Goal: Check status: Check status

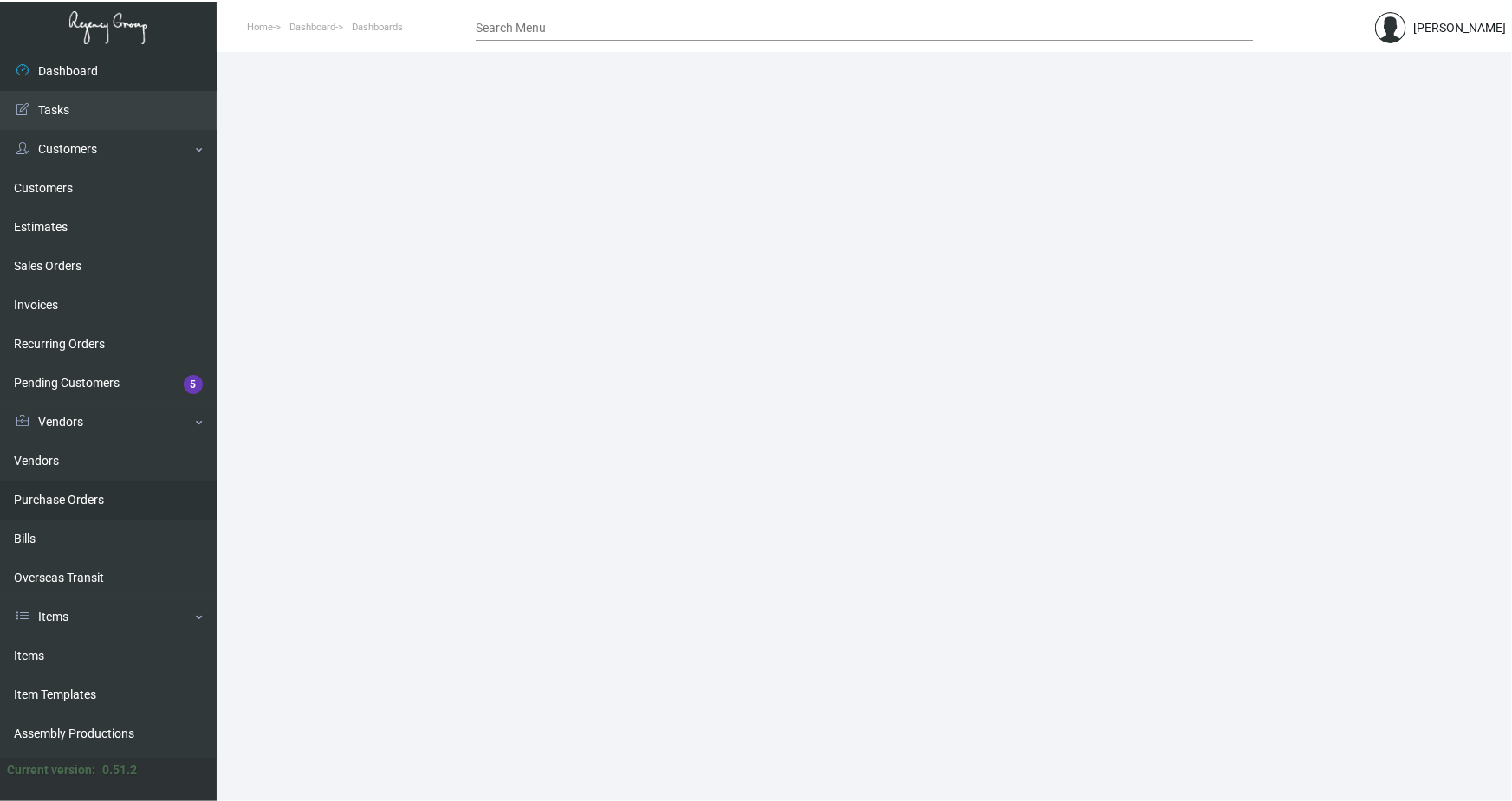
click at [51, 504] on link "Purchase Orders" at bounding box center [108, 500] width 216 height 39
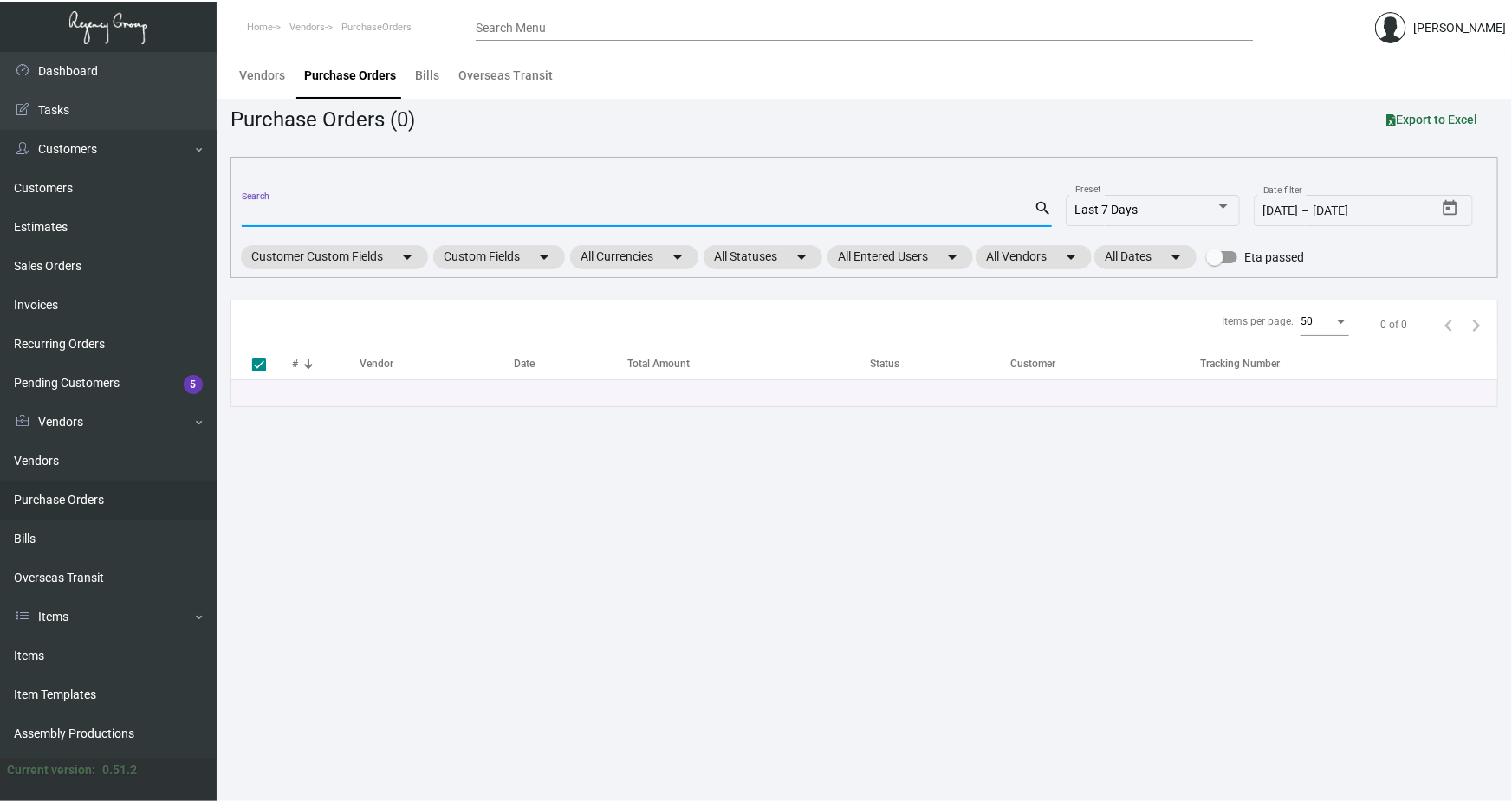
click at [271, 212] on input "Search" at bounding box center [637, 214] width 792 height 14
paste input "106710"
type input "106710"
checkbox input "false"
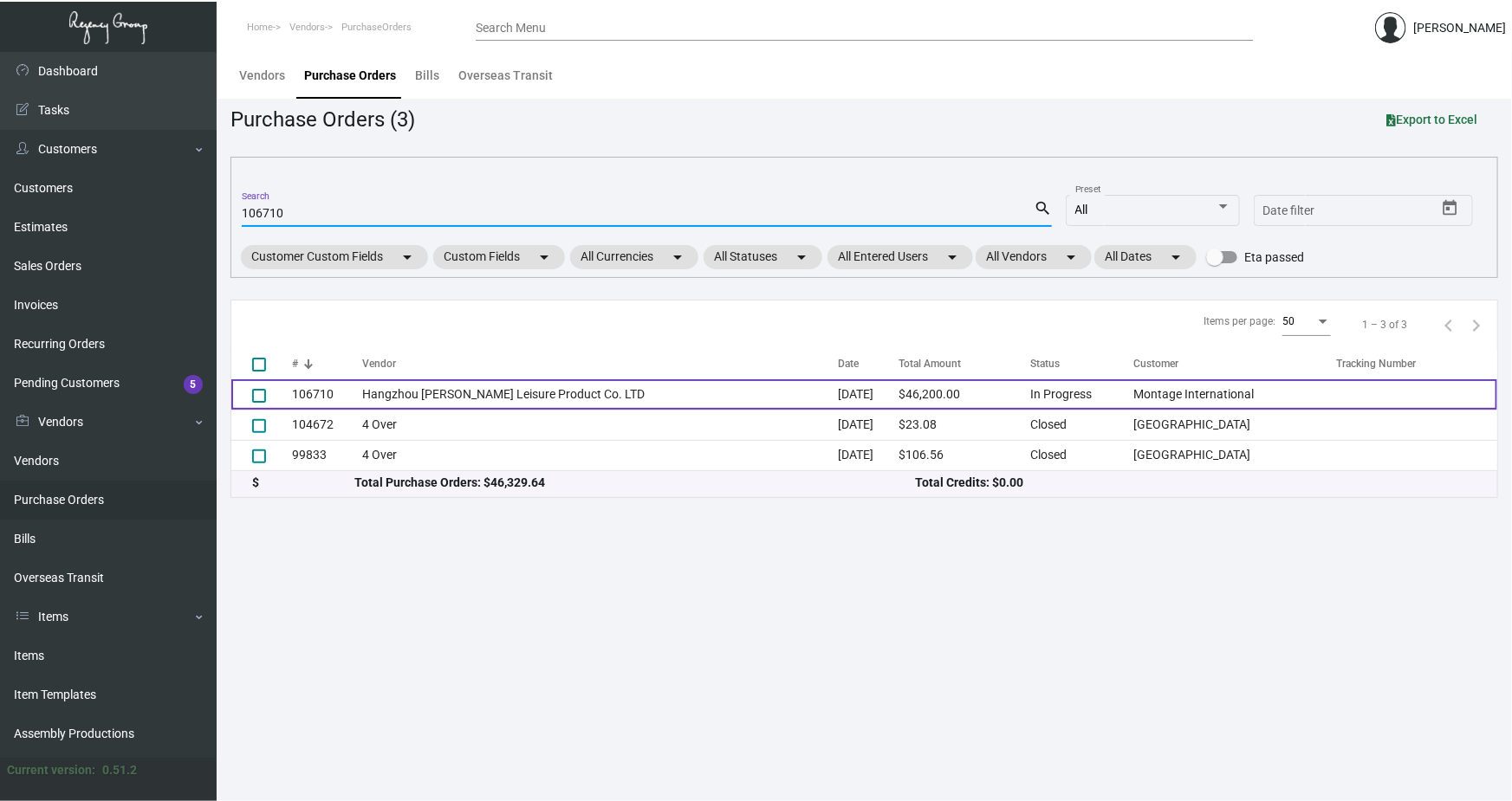
click at [314, 387] on td "106710" at bounding box center [327, 394] width 70 height 30
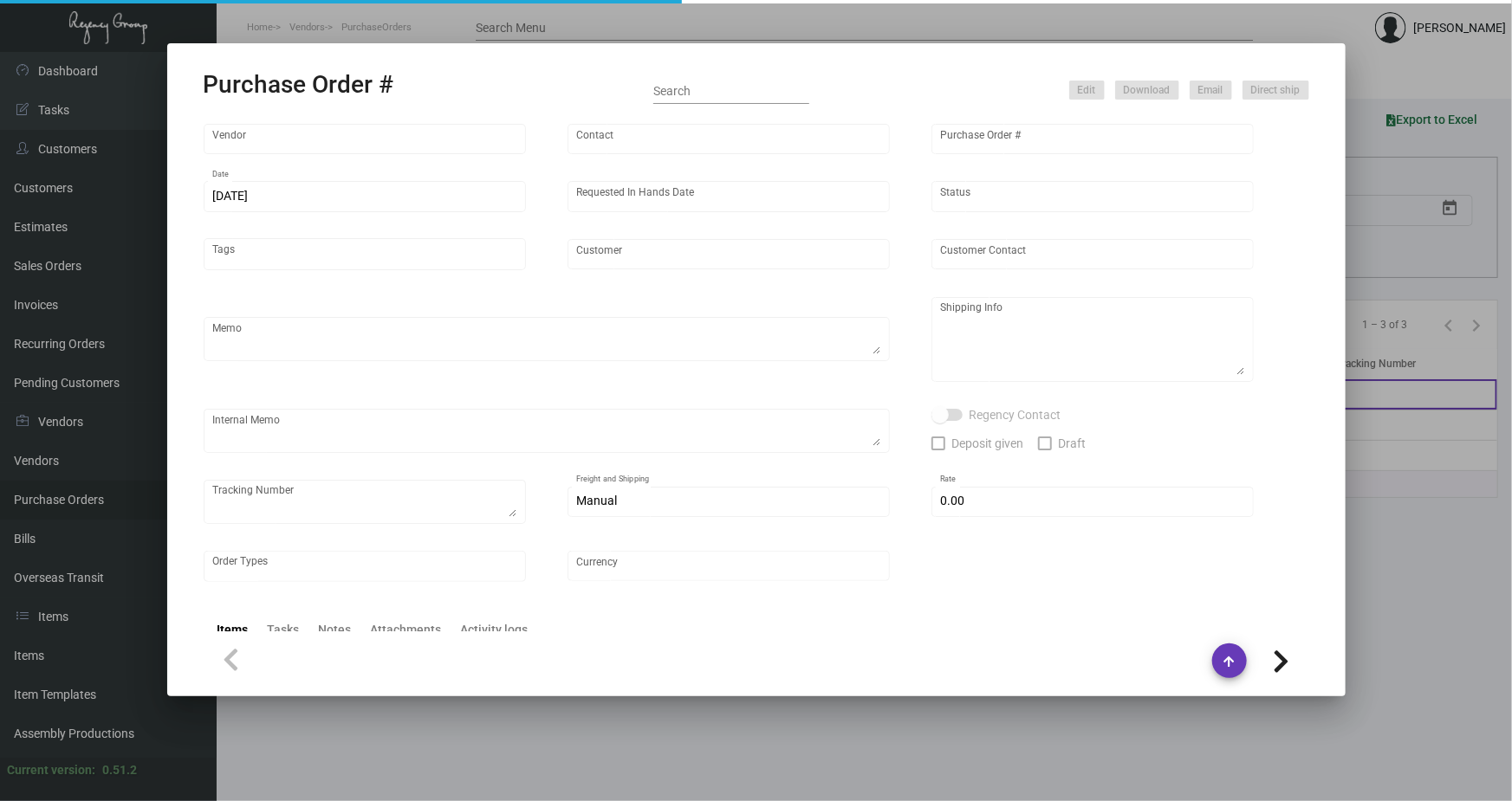
type input "Hangzhou [PERSON_NAME] Leisure Product Co. LTD"
type input "[PERSON_NAME]"
type input "106710"
type input "[DATE]"
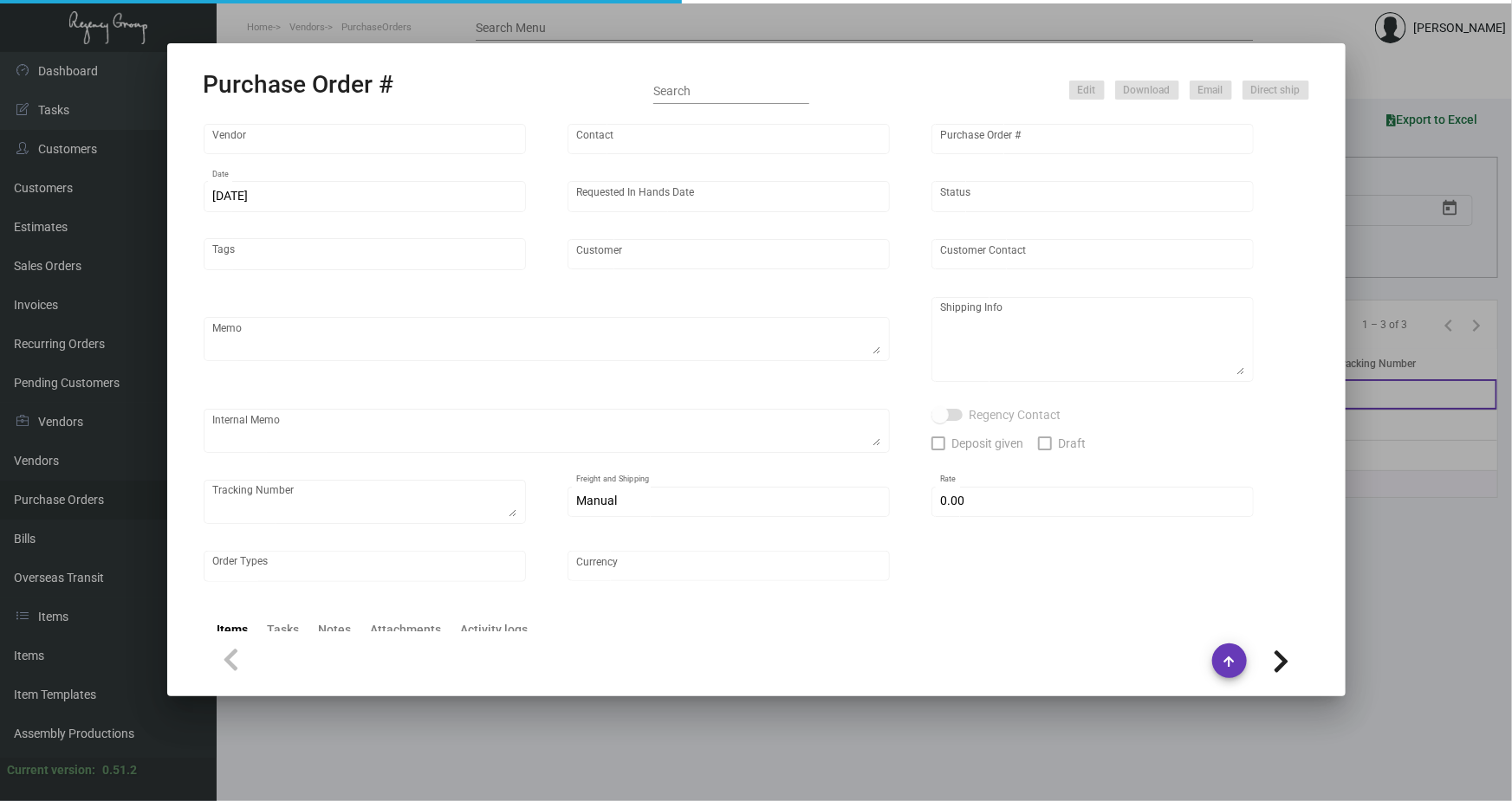
type input "Montage International"
type textarea "Please process after the samples have been approved and ship half the quantity …"
type textarea "Regency Group NJ - [PERSON_NAME] [STREET_ADDRESS]"
type textarea "sample approved - [DATE]"
checkbox input "true"
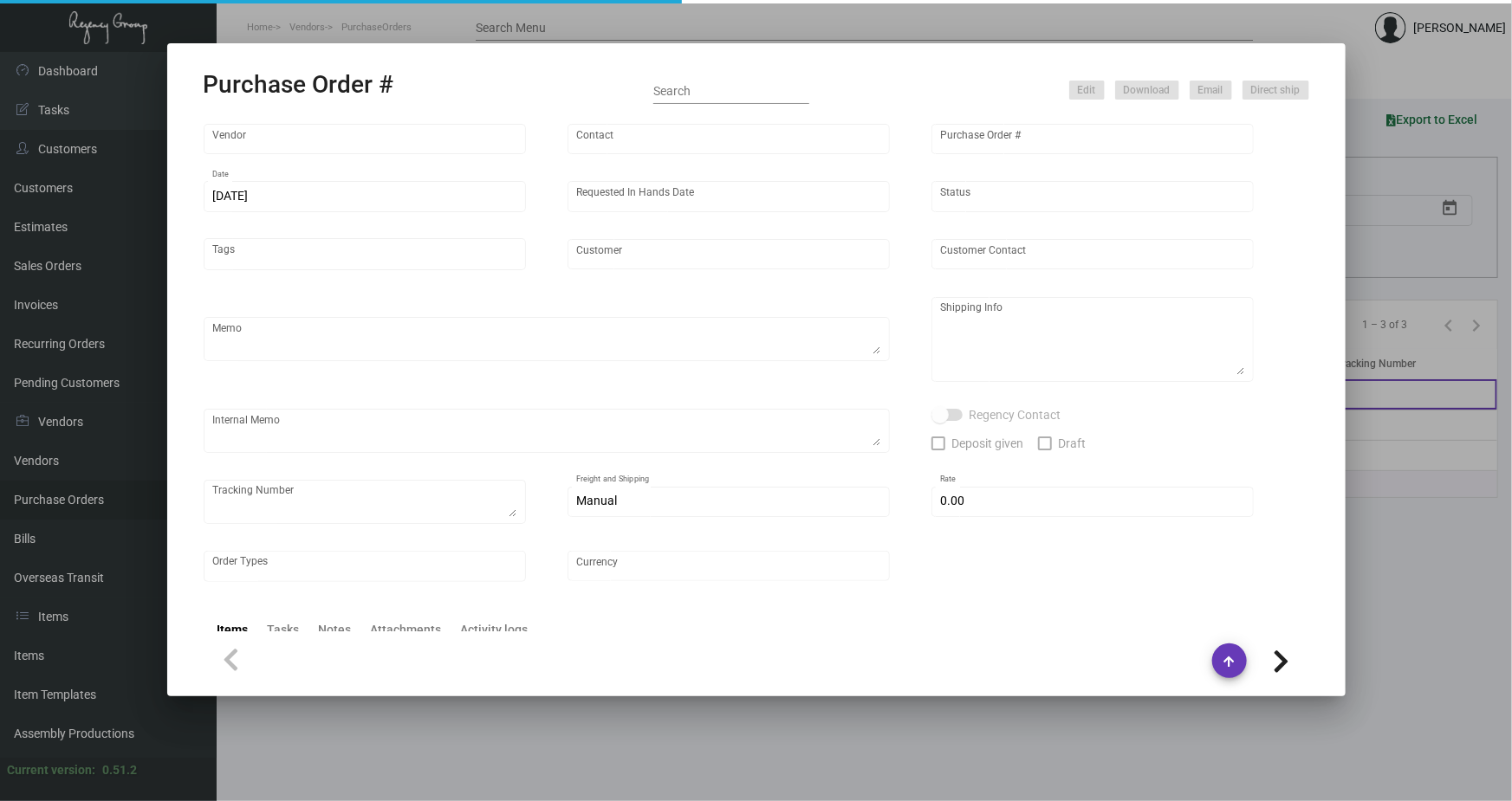
type input "$ 0.00"
type input "United States Dollar $"
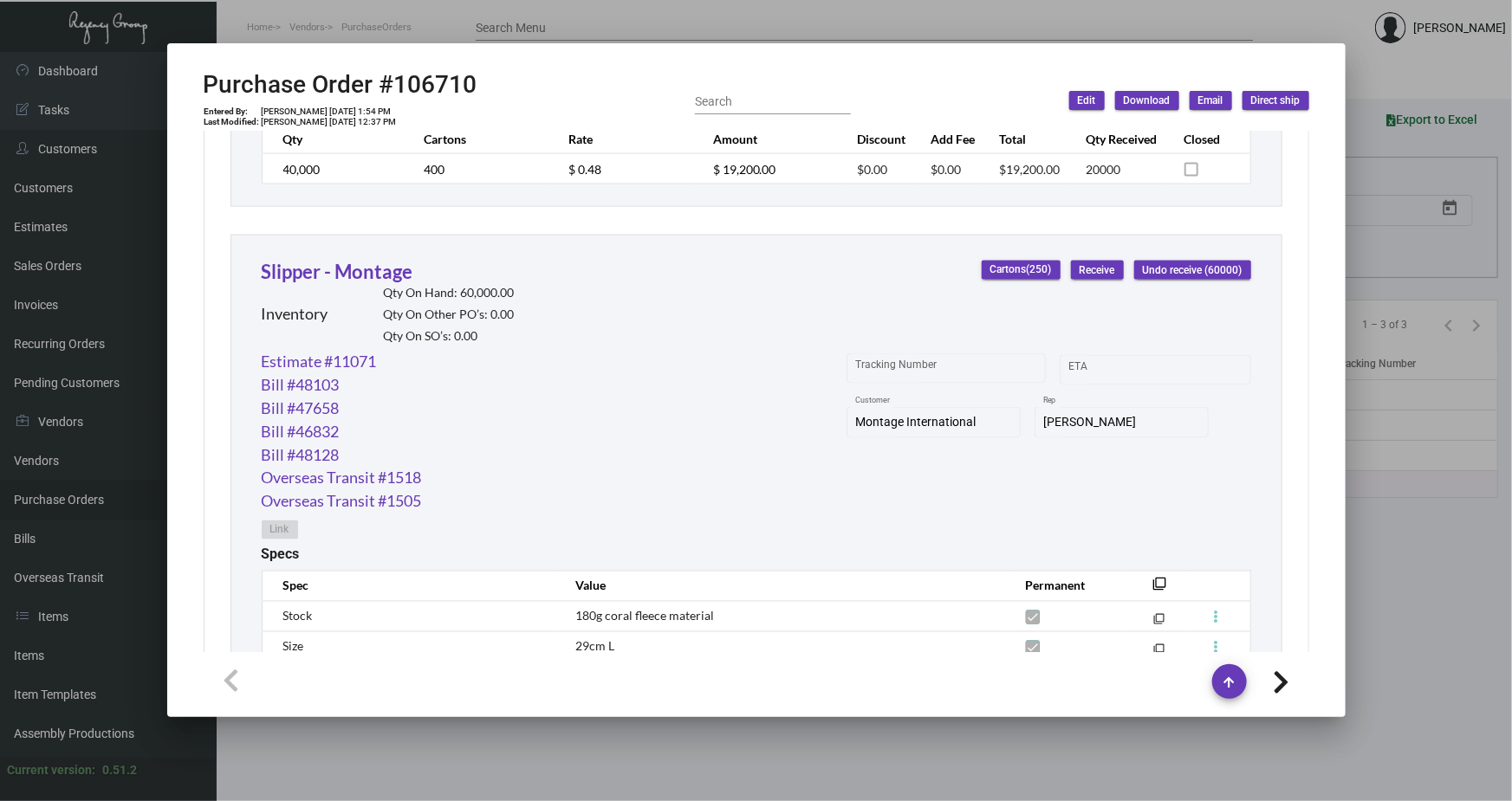
scroll to position [1338, 0]
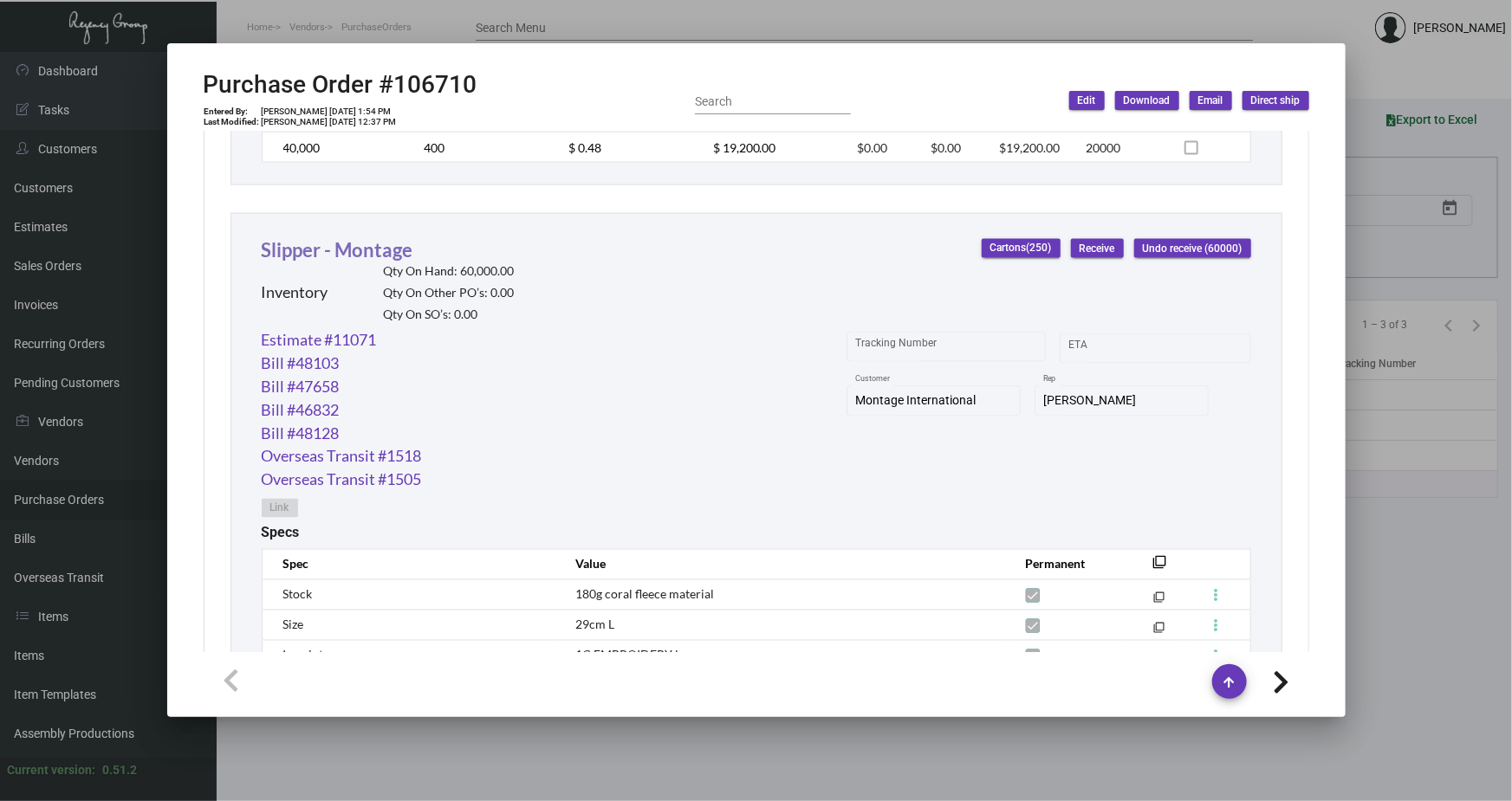
click at [338, 238] on link "Slipper - Montage" at bounding box center [337, 250] width 152 height 23
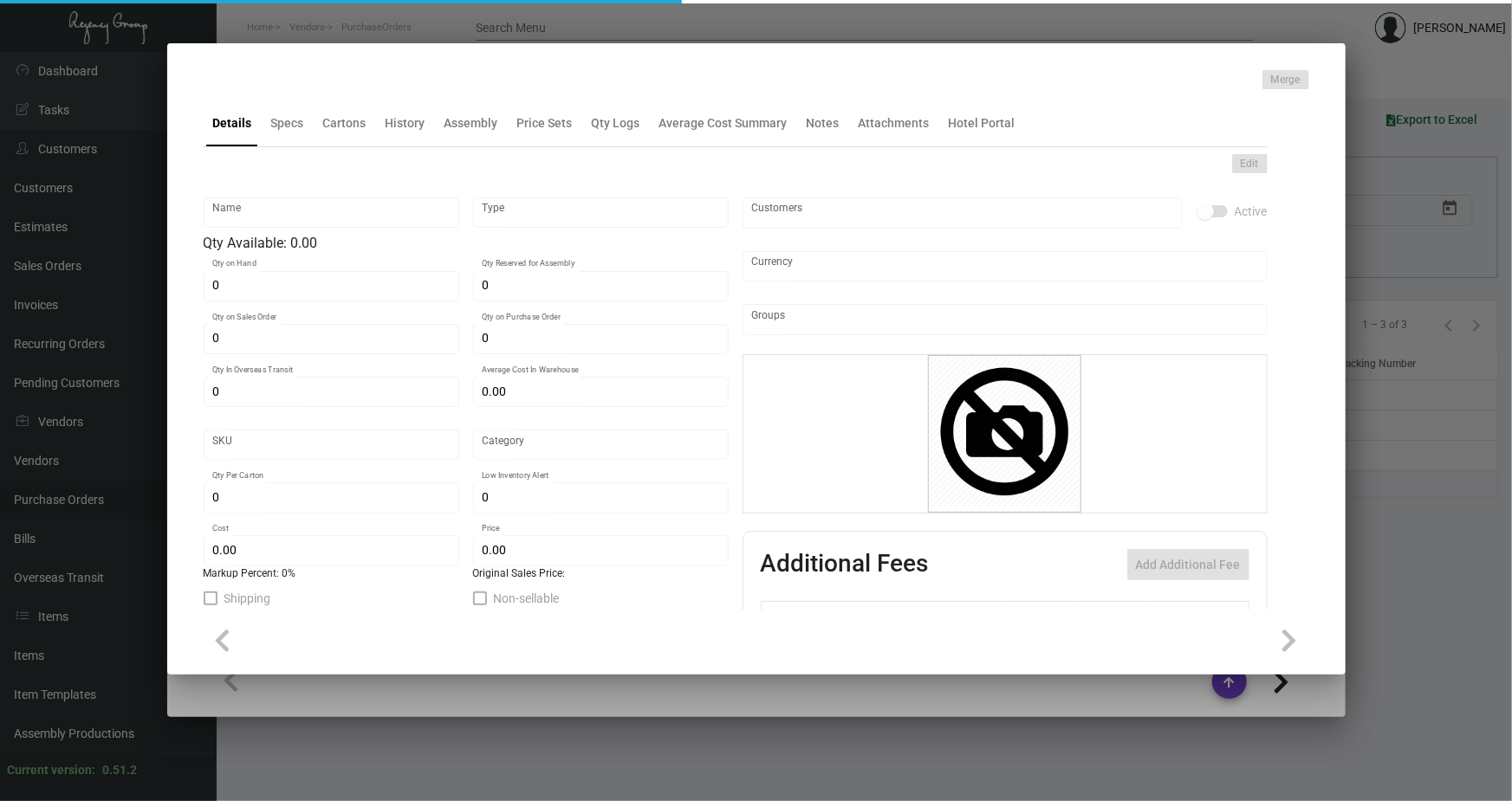
type input "Slipper - Montage"
type input "Inventory"
type input "60,000"
type input "$ 0.45"
type input "Overseas"
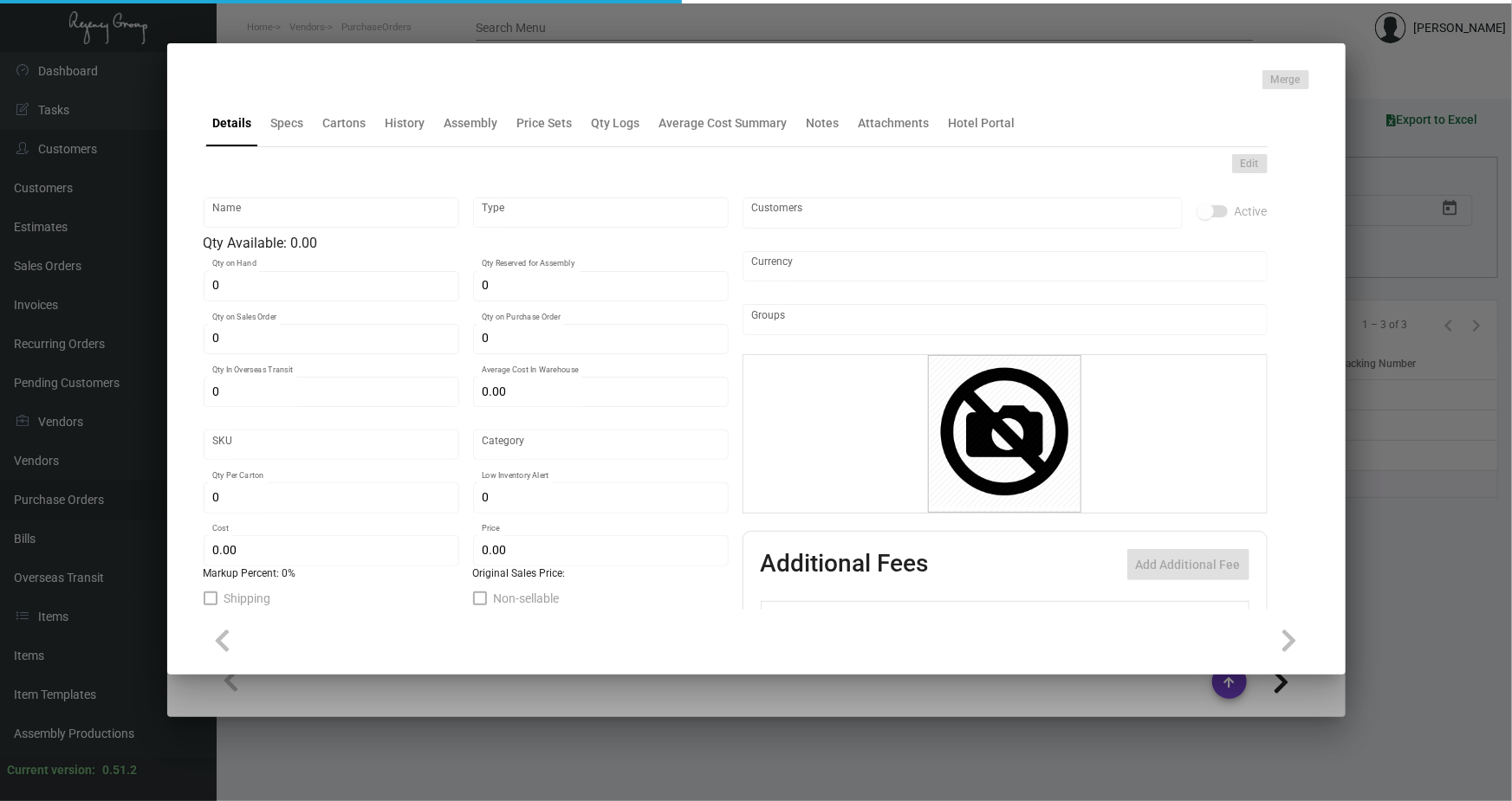
type input "100"
type input "2,500"
type input "$ 0.45"
type input "$ 1.32"
type textarea "Slippers: standard size slipper (29cm), white comfort cushion material, closed …"
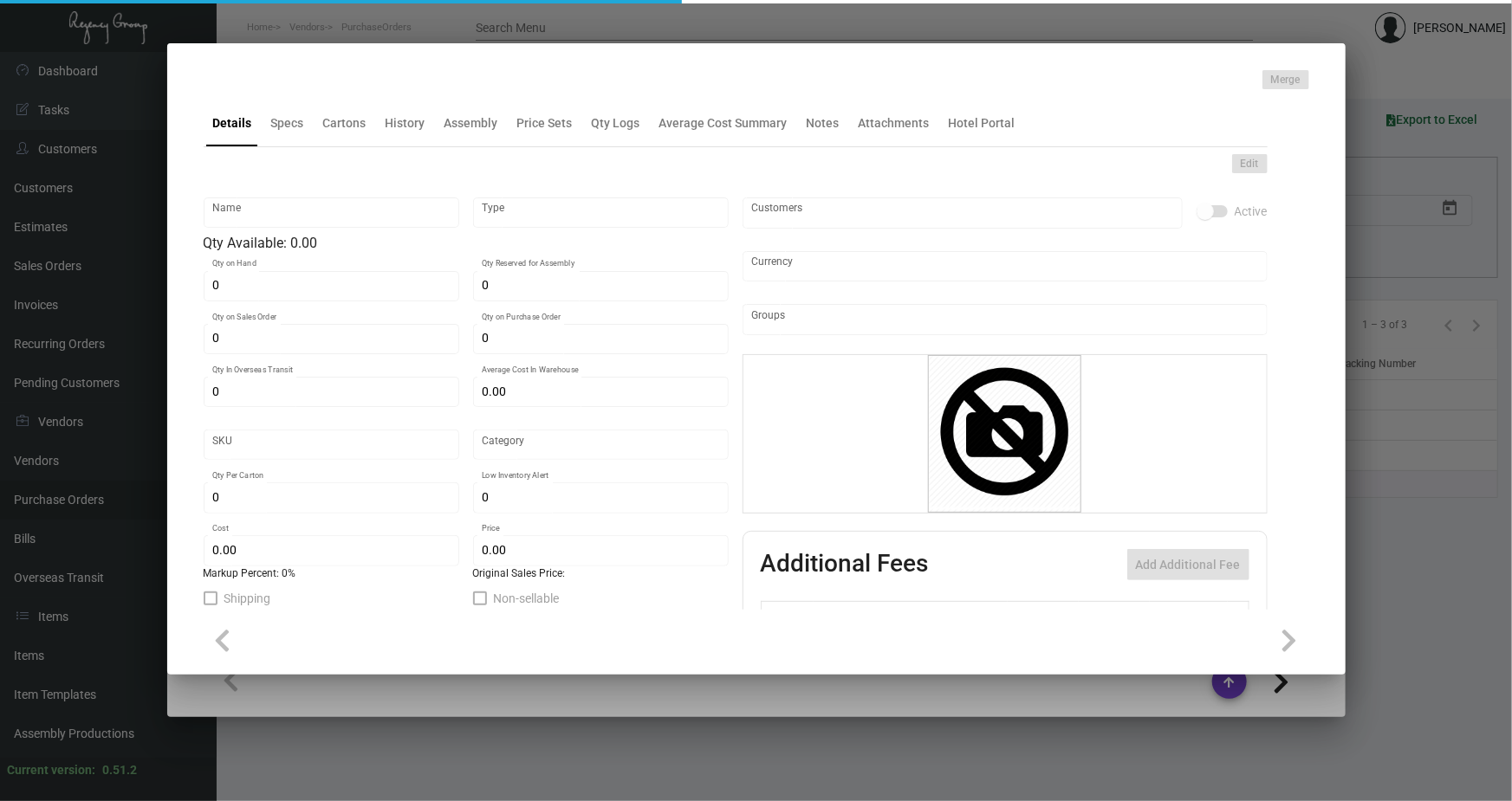
type textarea "Slippers: standard size slipper (29cm), white comfort cushion material, closed …"
checkbox input "true"
type input "United States Dollar $"
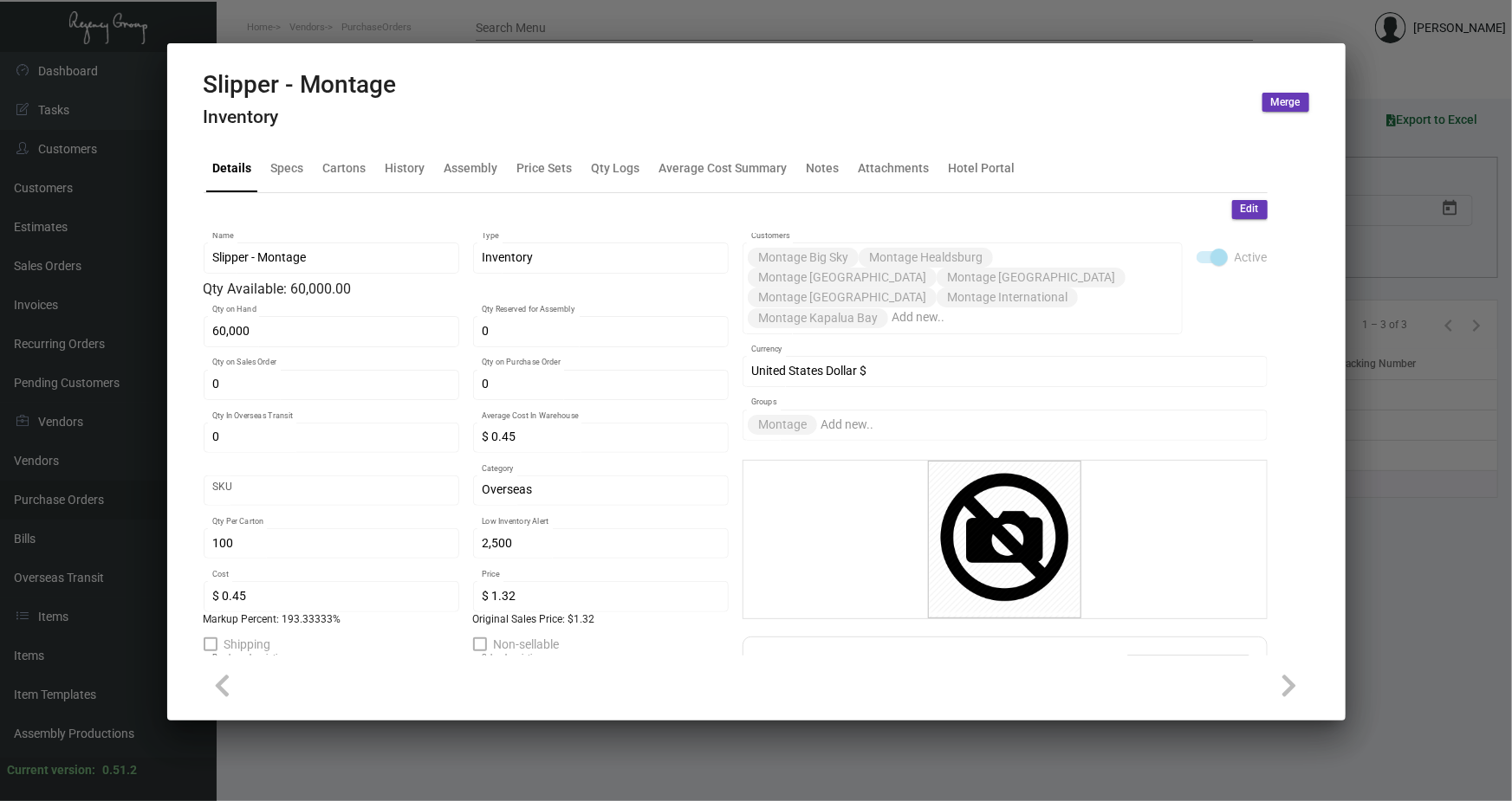
click at [1215, 17] on div at bounding box center [756, 400] width 1512 height 801
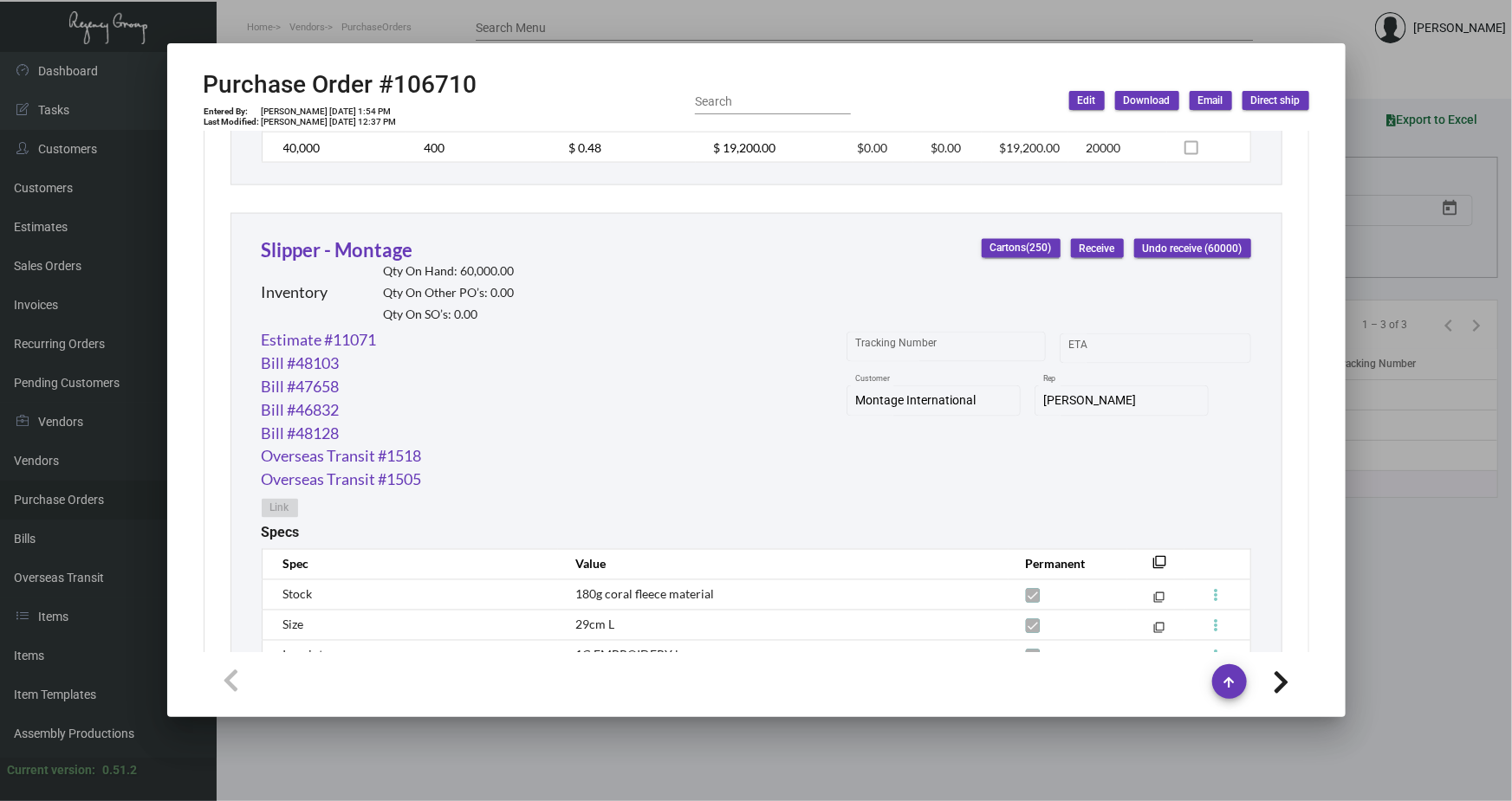
click at [878, 30] on div at bounding box center [756, 400] width 1512 height 801
